Goal: Task Accomplishment & Management: Complete application form

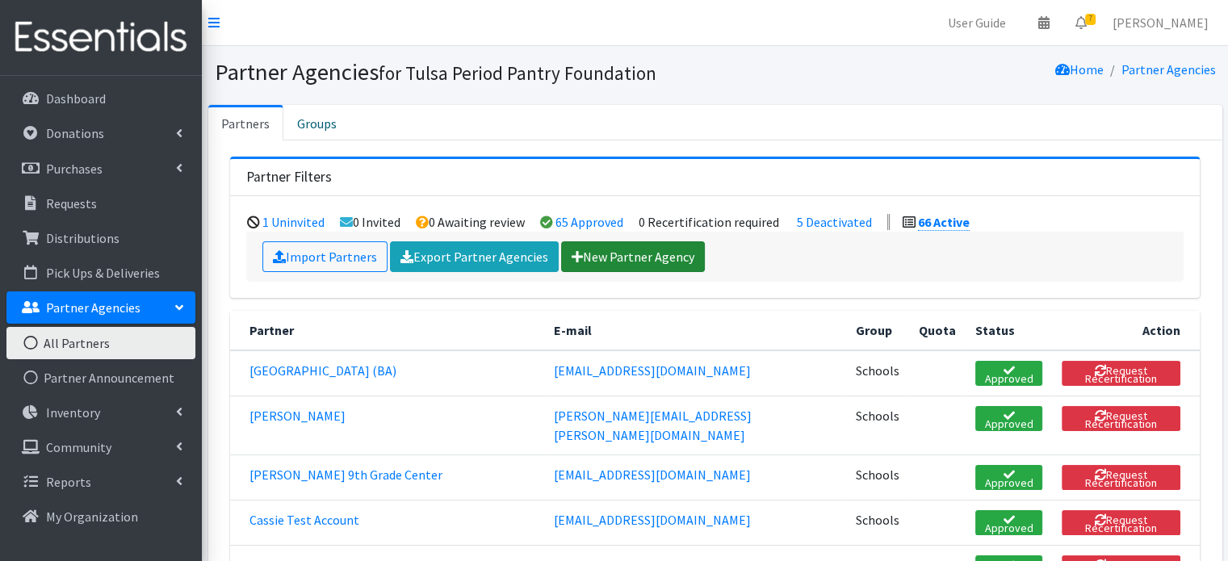
click at [597, 251] on link "New Partner Agency" at bounding box center [633, 256] width 144 height 31
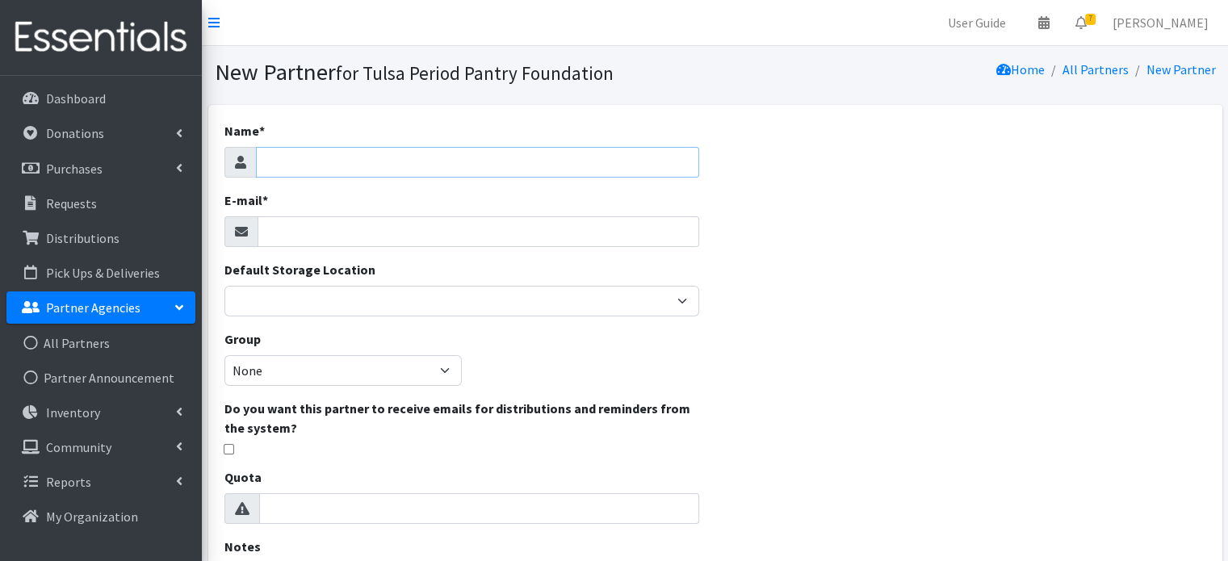
paste input "Bixby east intermediate"
click at [303, 164] on input "Bixby east intermediate" at bounding box center [477, 162] width 443 height 31
click at [324, 164] on input "Bixby East intermediate" at bounding box center [477, 162] width 443 height 31
type input "[PERSON_NAME] East Intermediate"
click at [330, 240] on input "E-mail *" at bounding box center [478, 231] width 442 height 31
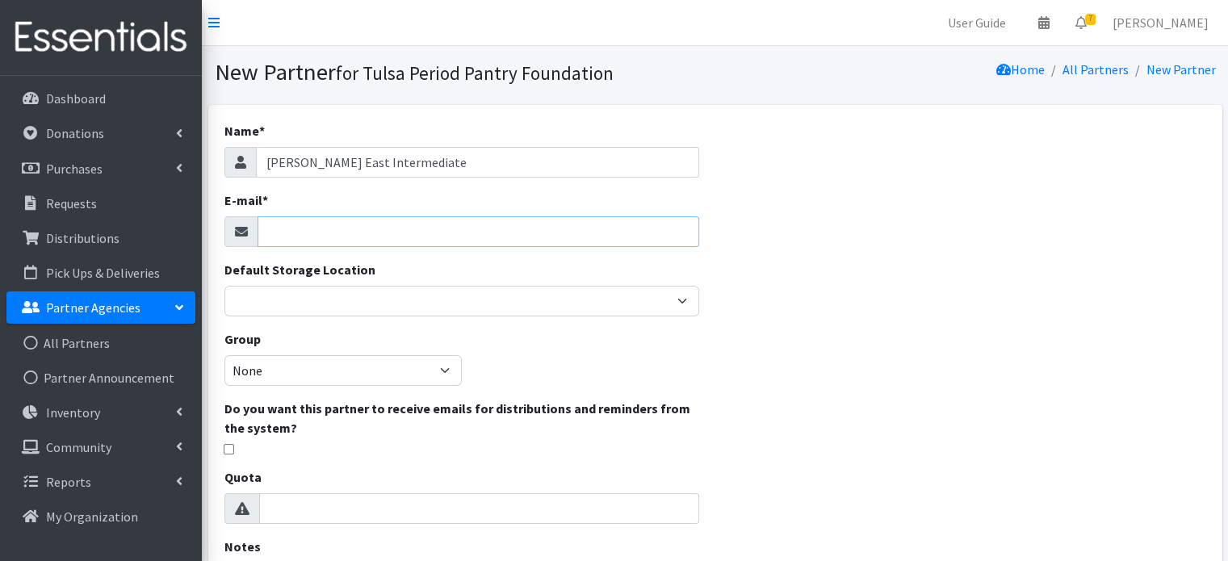
paste input "shalawilliams@bixbyps.org"
type input "shalawilliams@bixbyps.org"
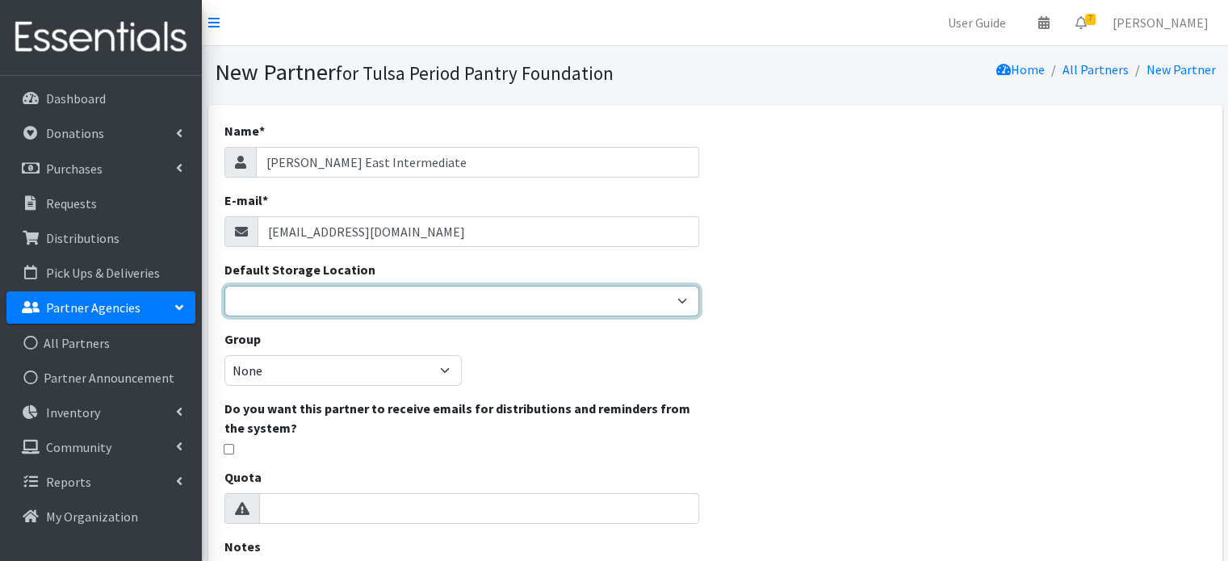
drag, startPoint x: 338, startPoint y: 294, endPoint x: 340, endPoint y: 315, distance: 21.0
click at [338, 294] on select "Main Office" at bounding box center [461, 301] width 475 height 31
select select "380"
click at [224, 286] on select "Main Office" at bounding box center [461, 301] width 475 height 31
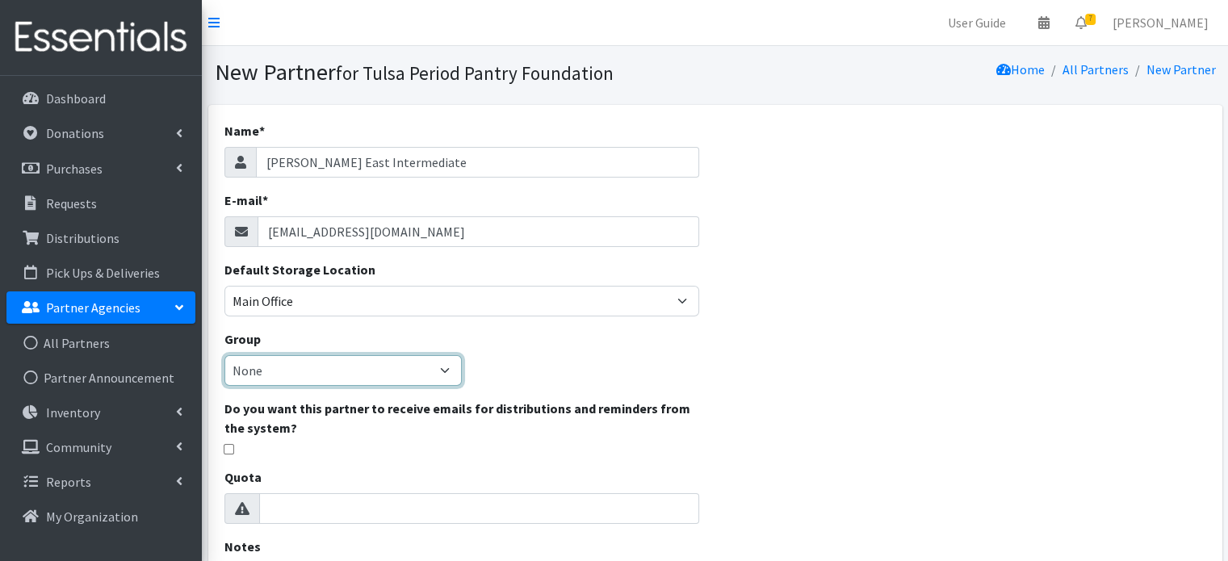
click at [319, 369] on select "None Schools" at bounding box center [342, 370] width 237 height 31
select select "133"
click at [224, 355] on select "None Schools" at bounding box center [342, 370] width 237 height 31
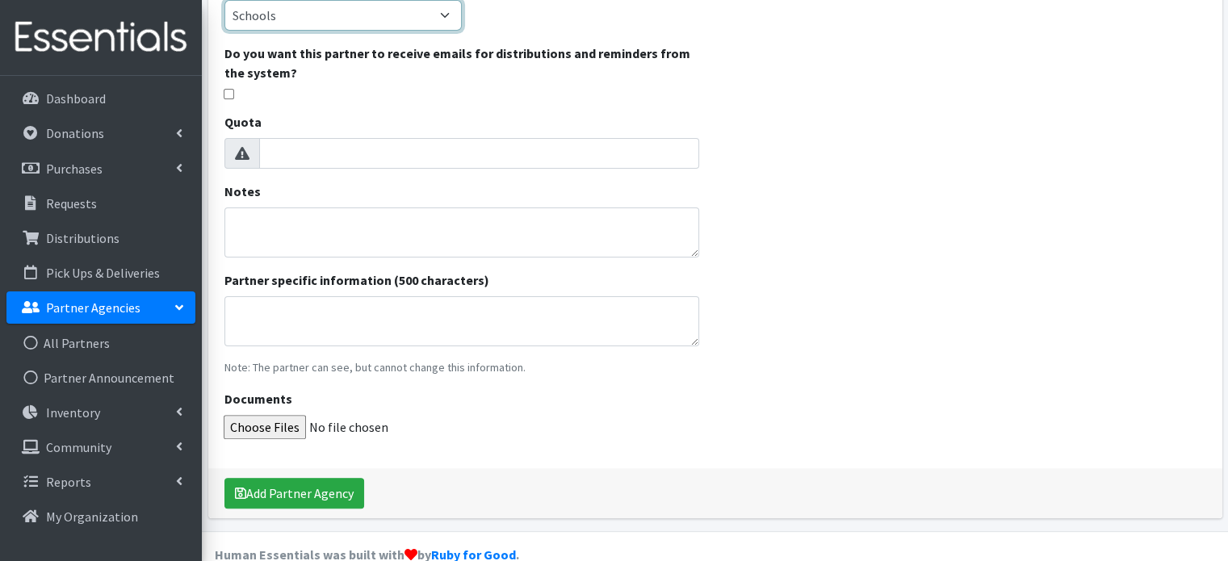
scroll to position [383, 0]
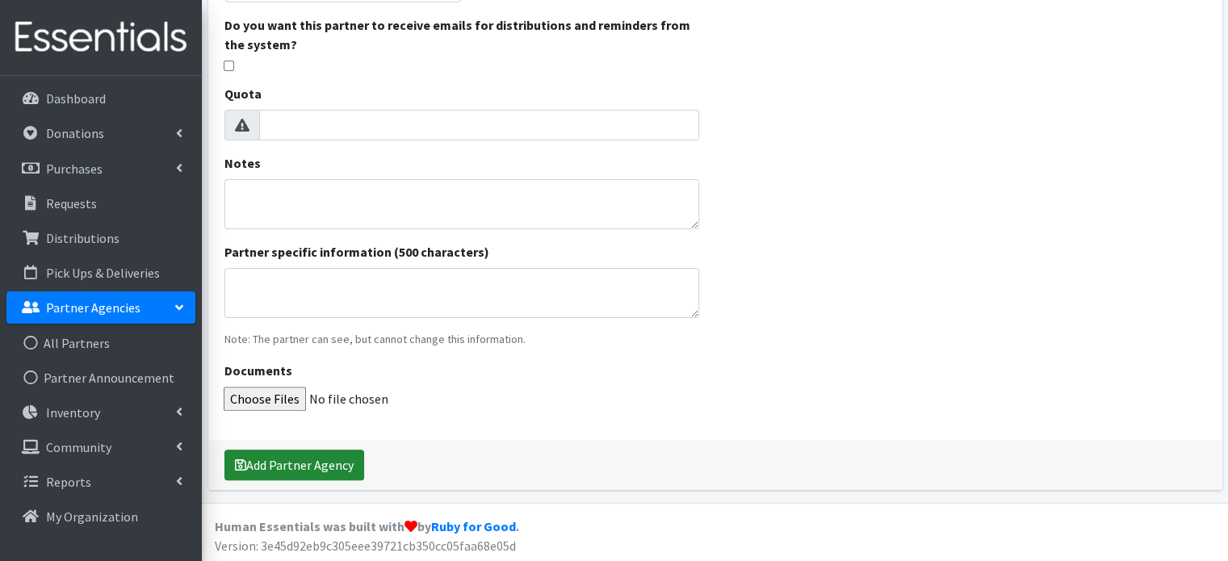
click at [289, 462] on button "Add Partner Agency" at bounding box center [294, 465] width 140 height 31
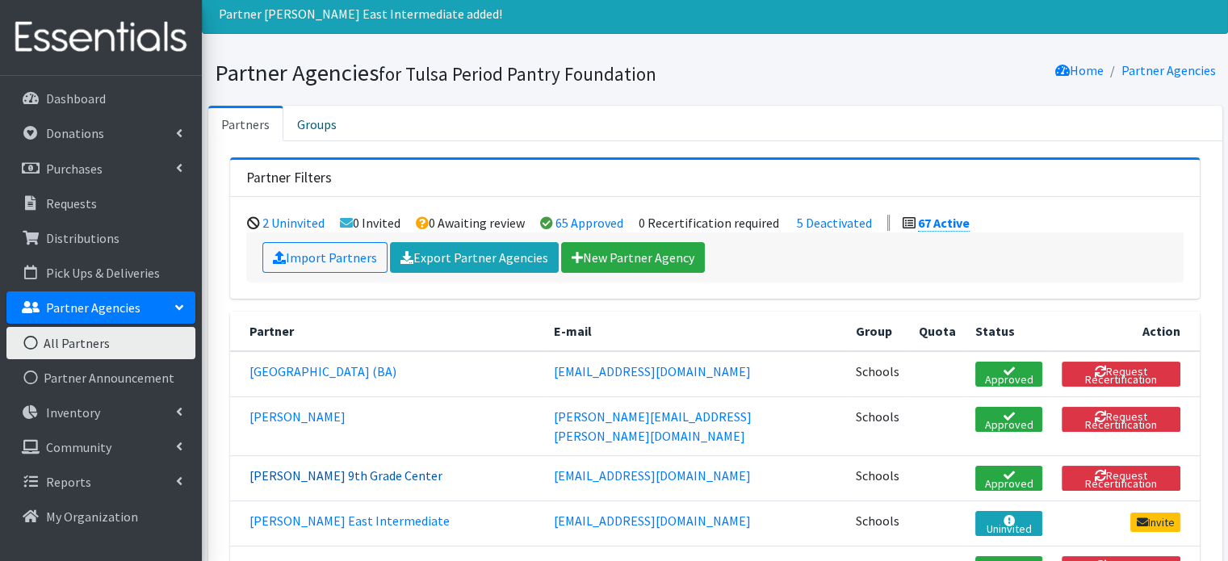
scroll to position [81, 0]
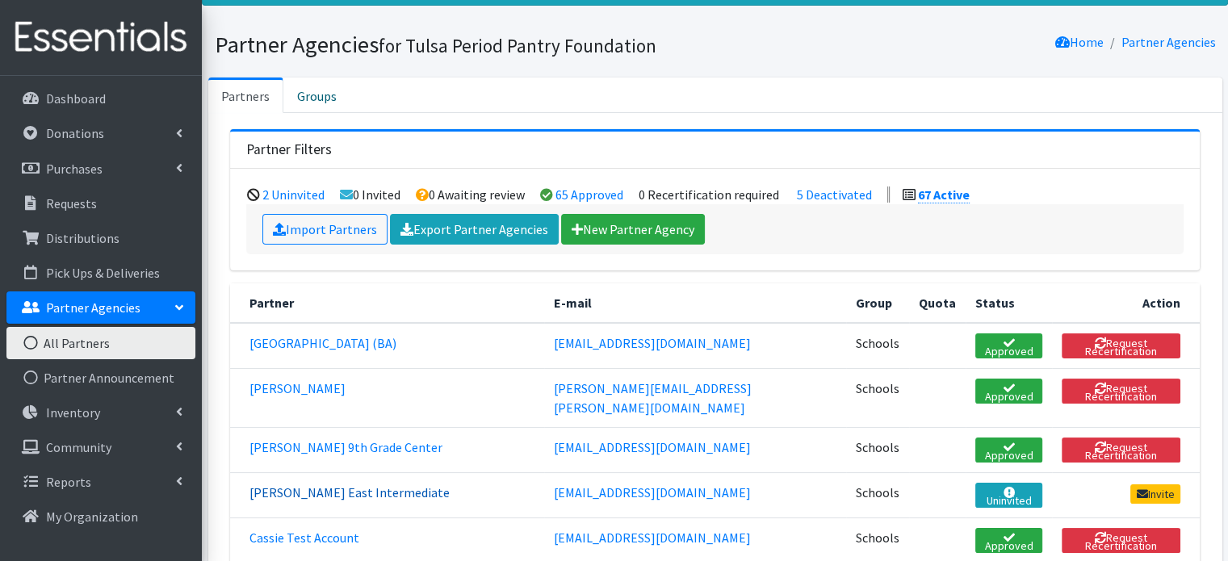
click at [315, 484] on link "Bixby East Intermediate" at bounding box center [349, 492] width 200 height 16
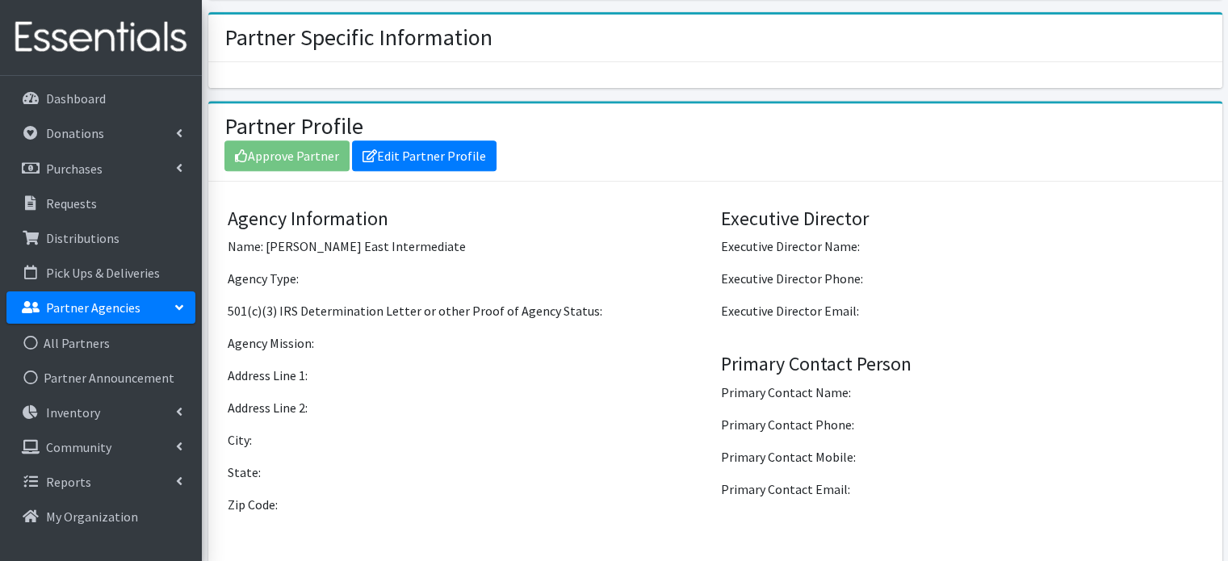
scroll to position [888, 0]
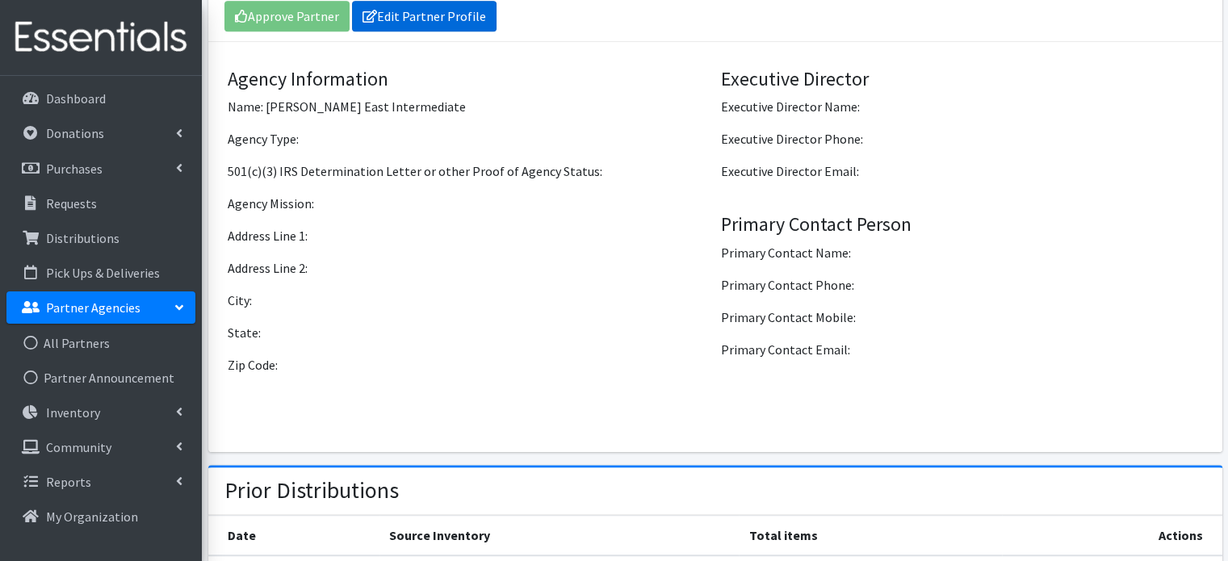
click at [427, 15] on link "Edit Partner Profile" at bounding box center [424, 16] width 144 height 31
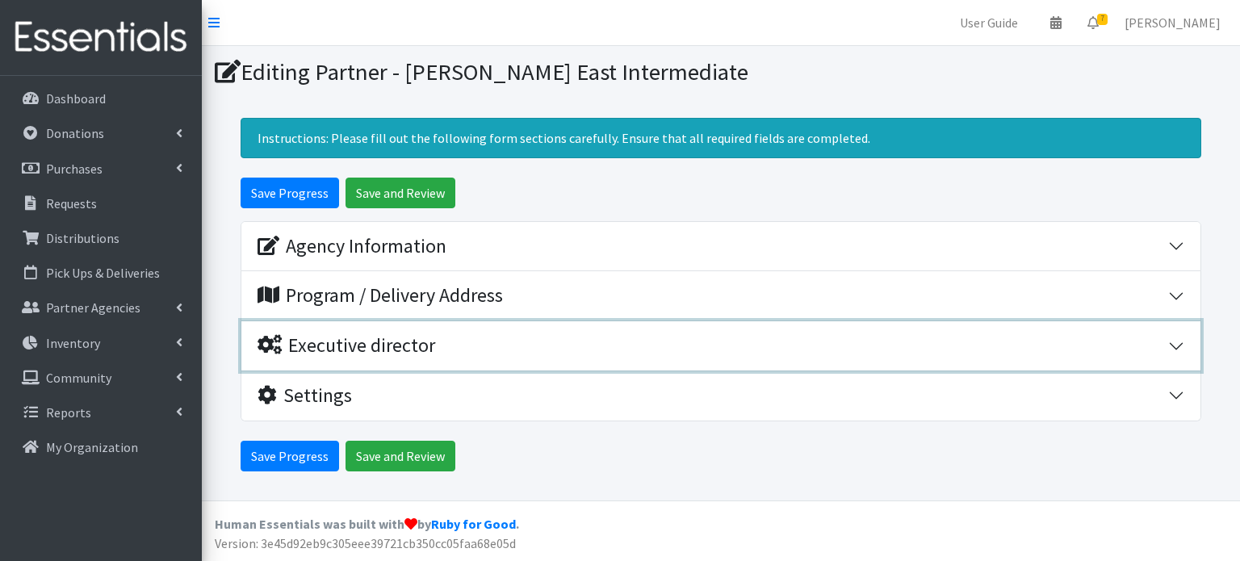
click at [1170, 342] on button "Executive director" at bounding box center [720, 345] width 959 height 49
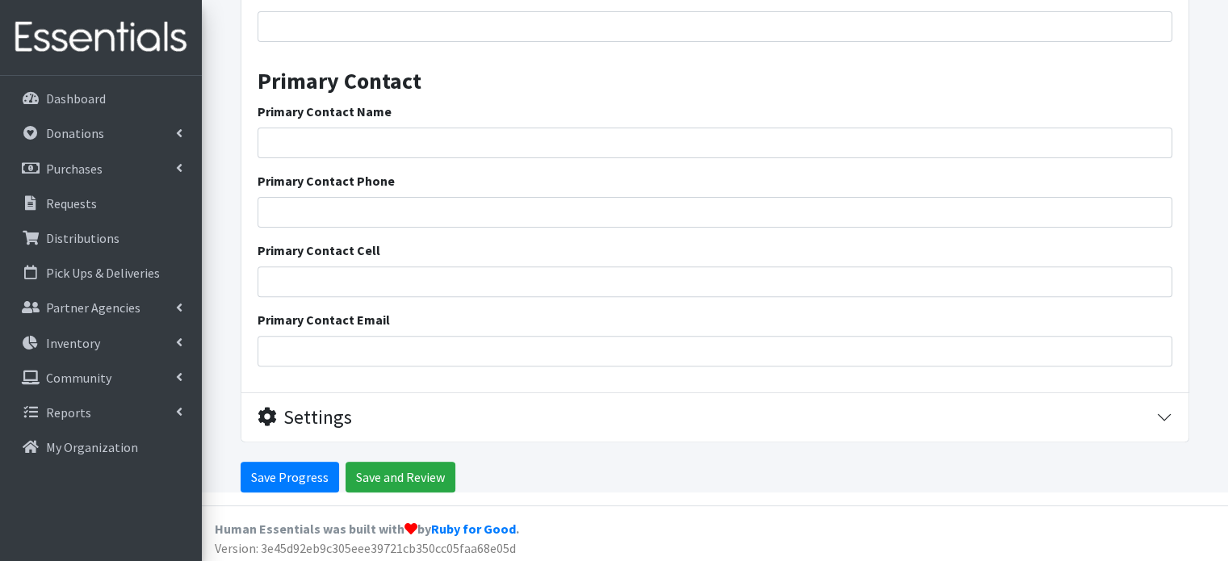
scroll to position [539, 0]
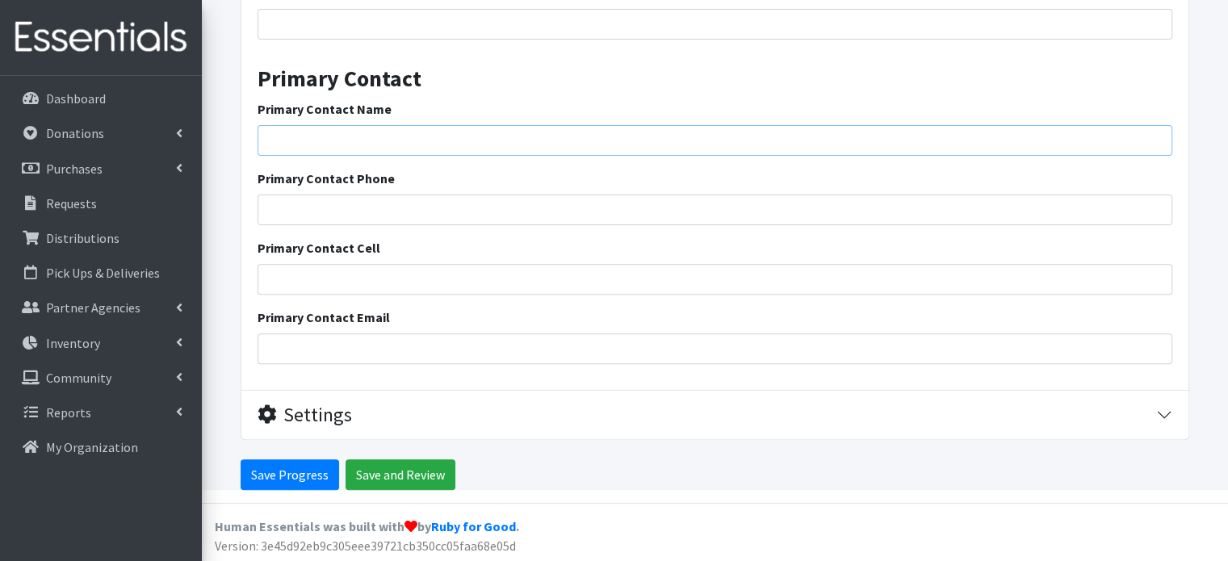
click at [349, 142] on input "Primary Contact Name" at bounding box center [714, 140] width 914 height 31
paste input "[PERSON_NAME] (sp ed)"
type input "[PERSON_NAME] (sp ed)"
click at [384, 354] on input "Primary Contact Email" at bounding box center [714, 348] width 914 height 31
paste input "[STREET_ADDRESS]"
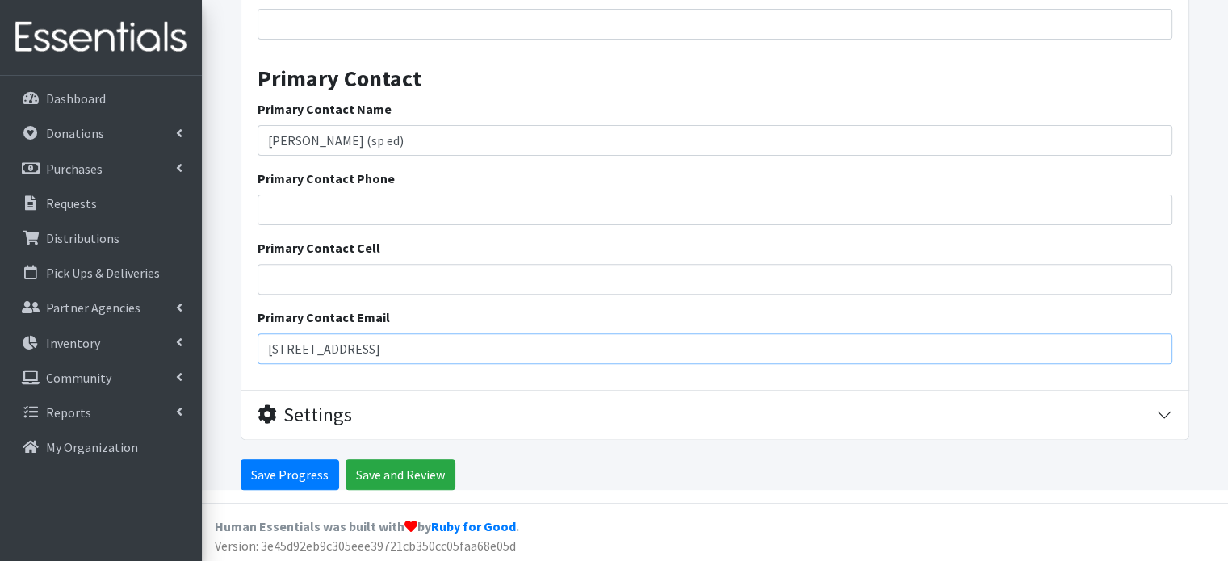
type input "[STREET_ADDRESS]"
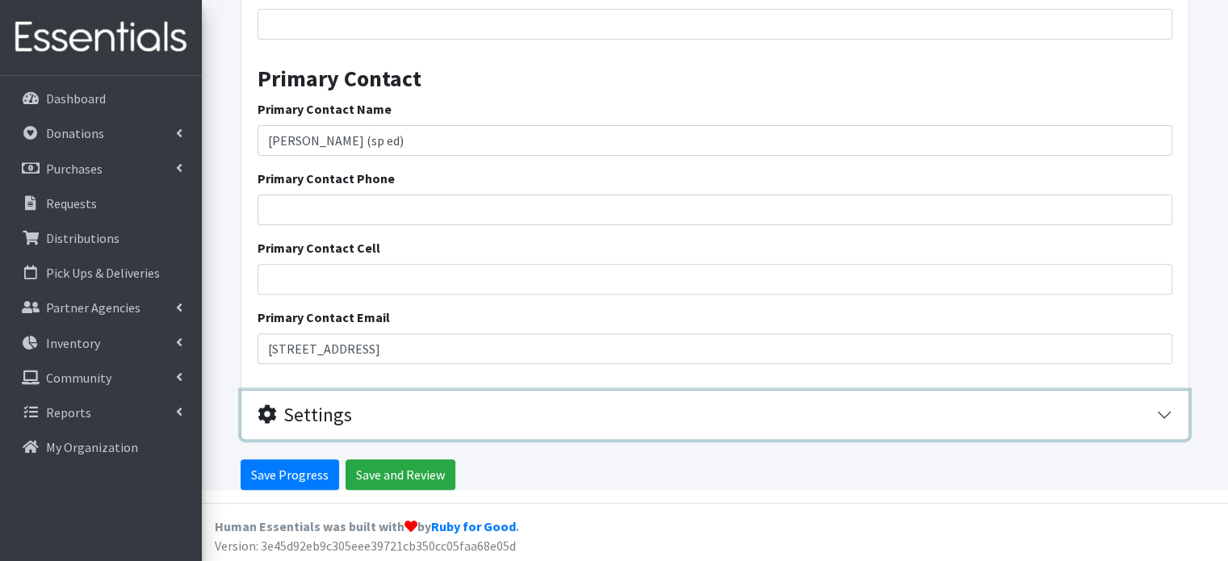
click at [425, 396] on button "Settings" at bounding box center [714, 415] width 947 height 49
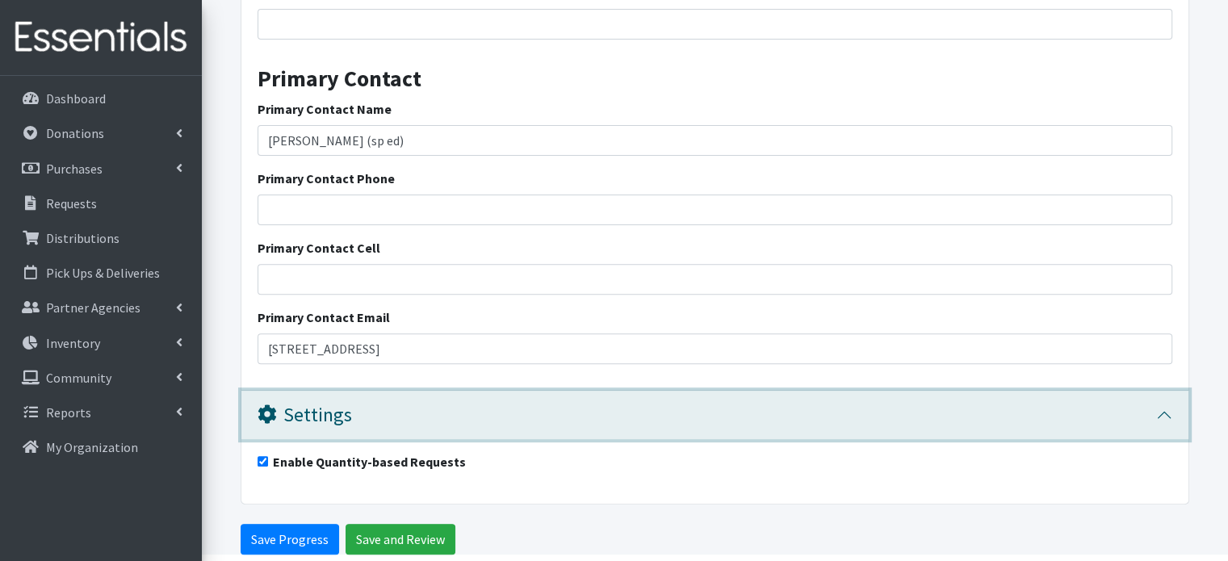
scroll to position [604, 0]
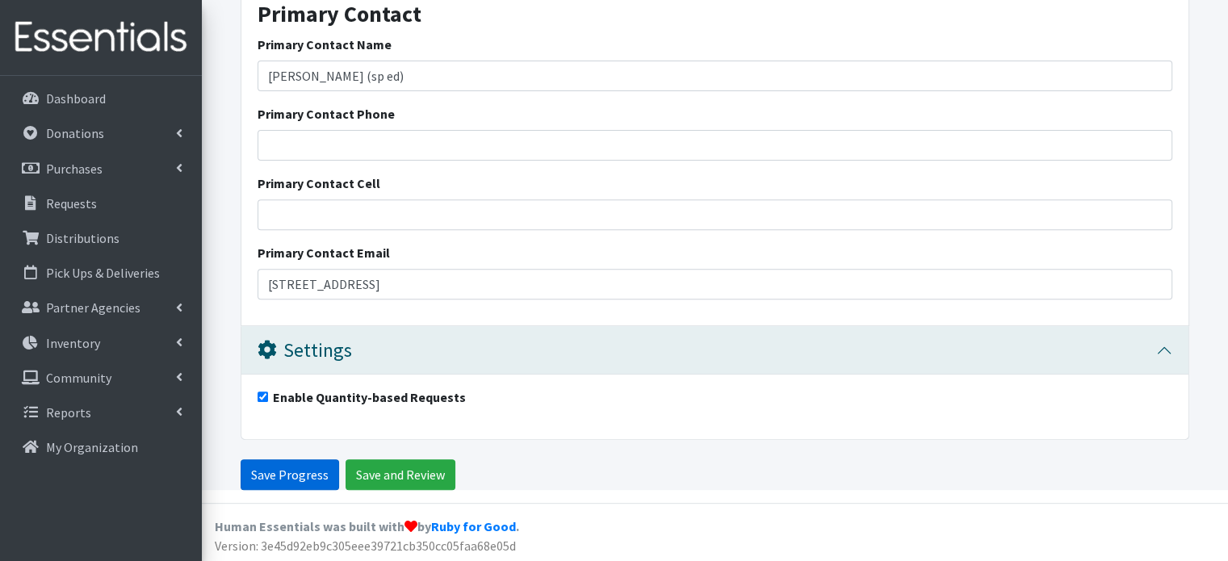
click at [314, 466] on input "Save Progress" at bounding box center [290, 474] width 98 height 31
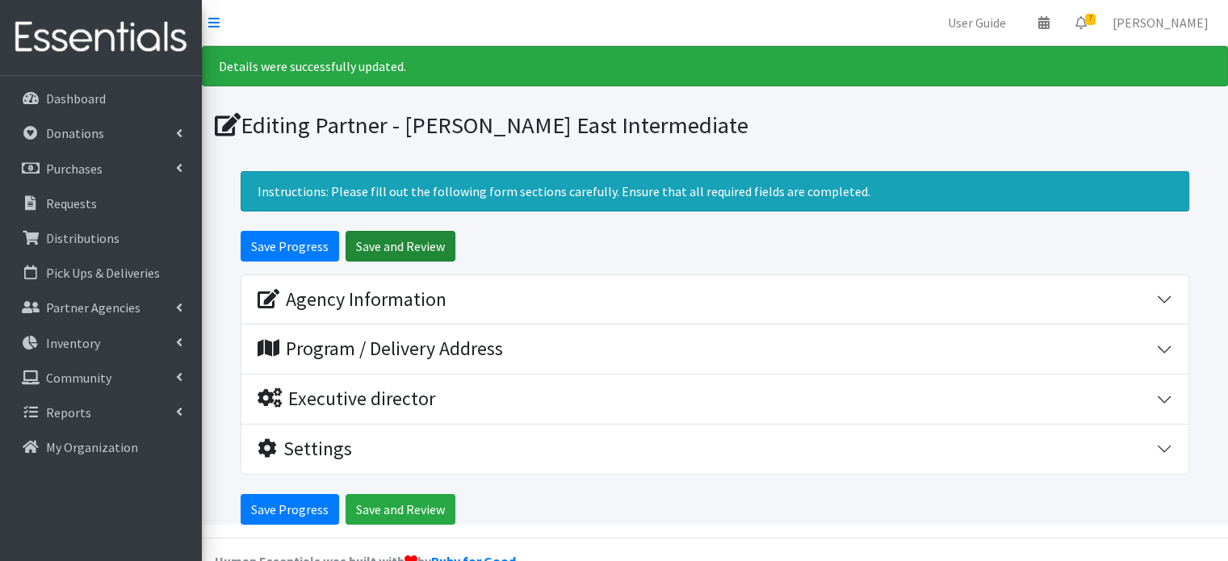
click at [387, 241] on input "Save and Review" at bounding box center [400, 246] width 110 height 31
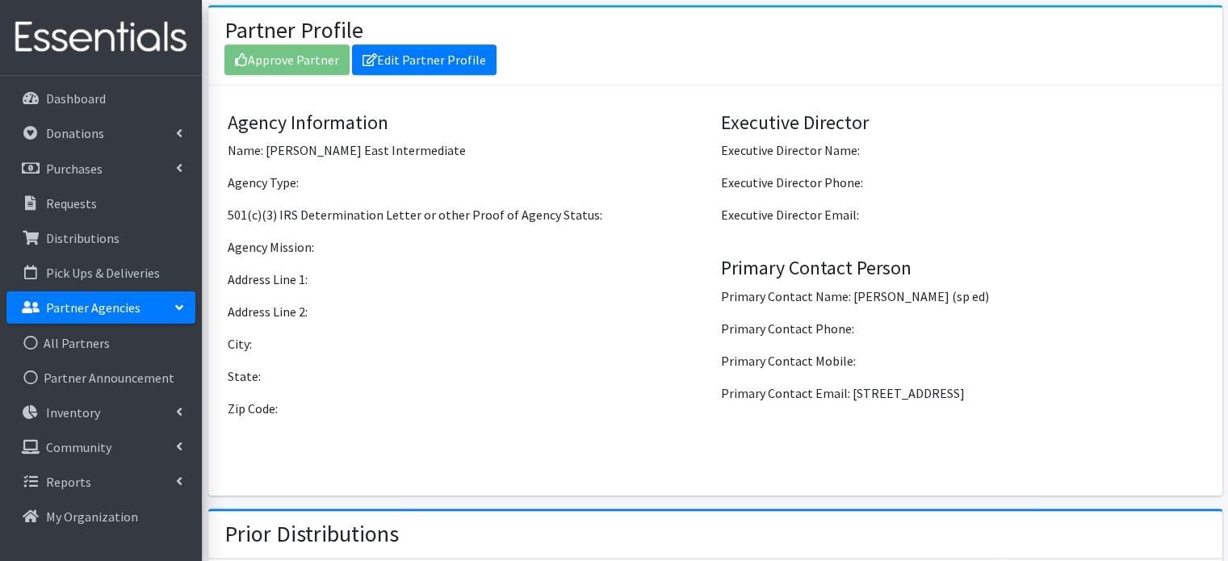
scroll to position [898, 0]
click at [320, 49] on div "Approve Partner Edit Partner Profile" at bounding box center [714, 59] width 981 height 31
click at [102, 337] on link "All Partners" at bounding box center [100, 343] width 189 height 32
